Goal: Navigation & Orientation: Find specific page/section

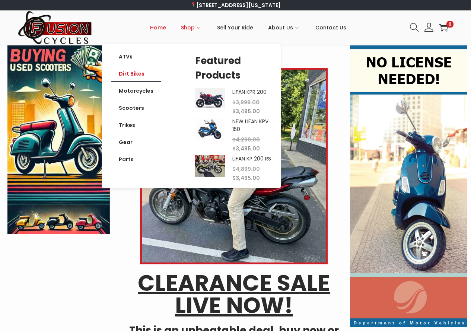
click at [136, 73] on link "Dirt Bikes" at bounding box center [136, 73] width 50 height 17
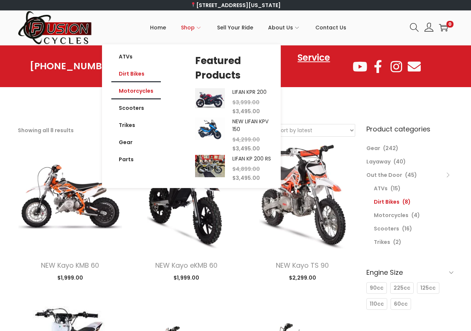
click at [141, 93] on link "Motorcycles" at bounding box center [136, 90] width 50 height 17
